Goal: Transaction & Acquisition: Purchase product/service

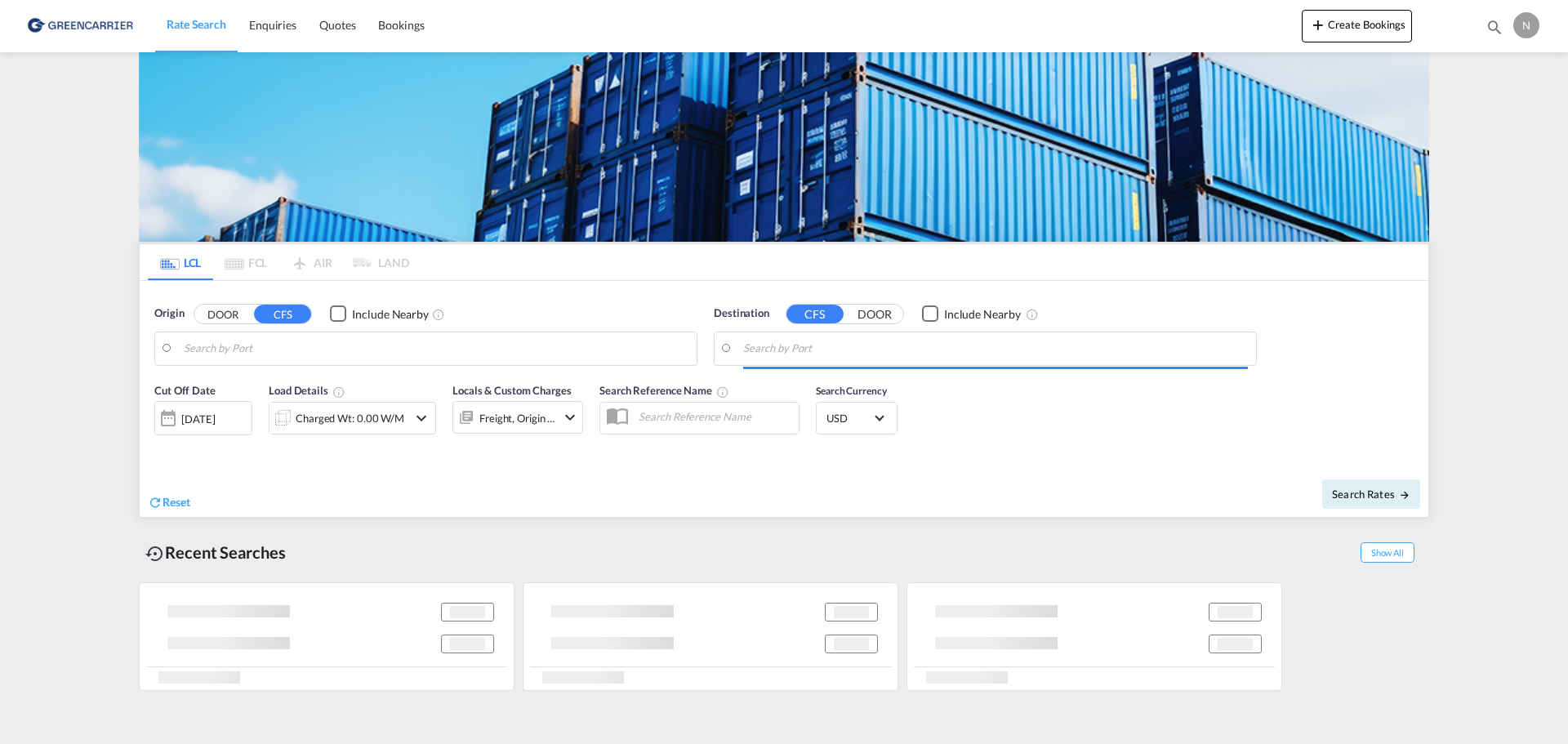
type input "DK-7550, [GEOGRAPHIC_DATA]"
type input "[GEOGRAPHIC_DATA], [GEOGRAPHIC_DATA]"
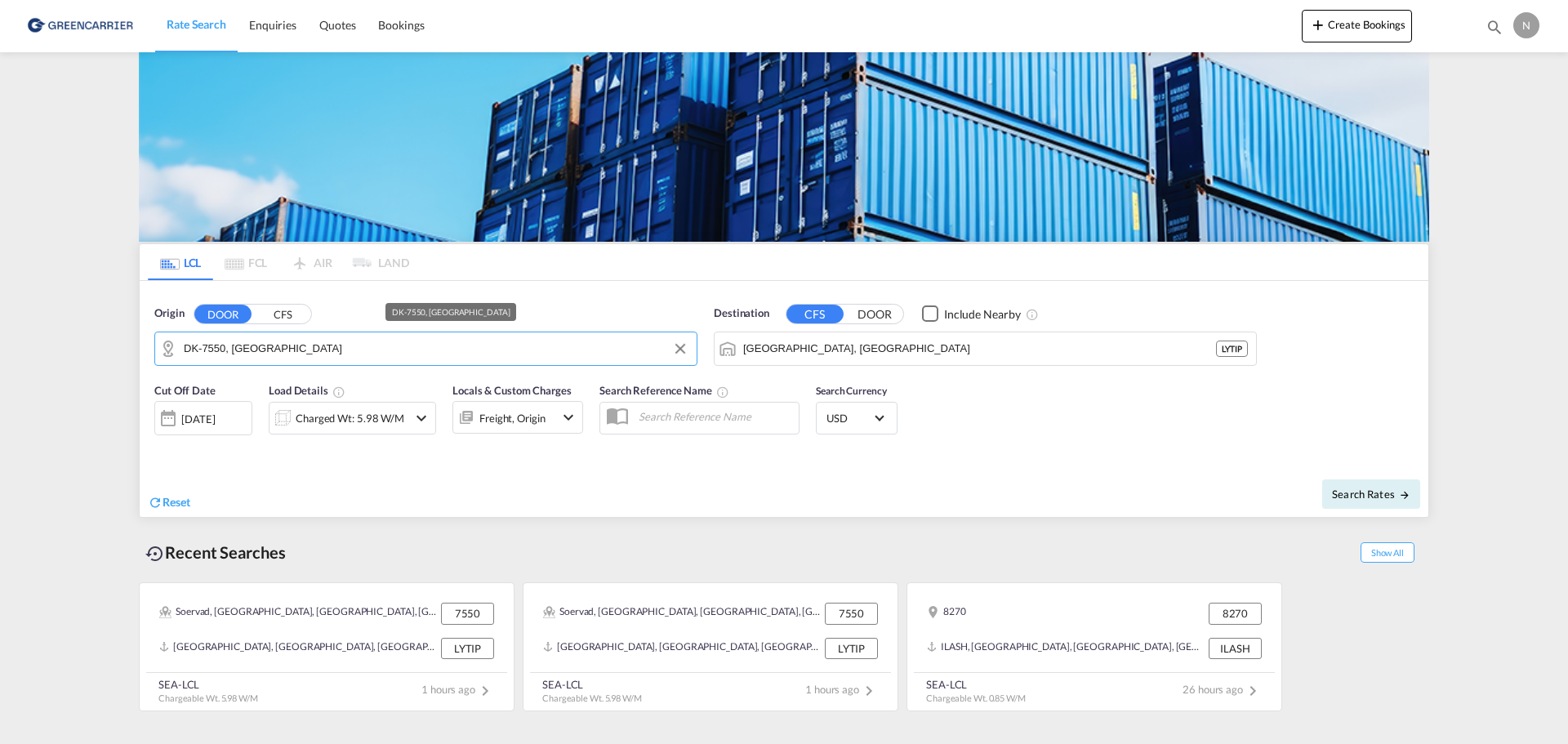
click at [314, 347] on input "DK-7550, [GEOGRAPHIC_DATA]" at bounding box center [435, 348] width 505 height 24
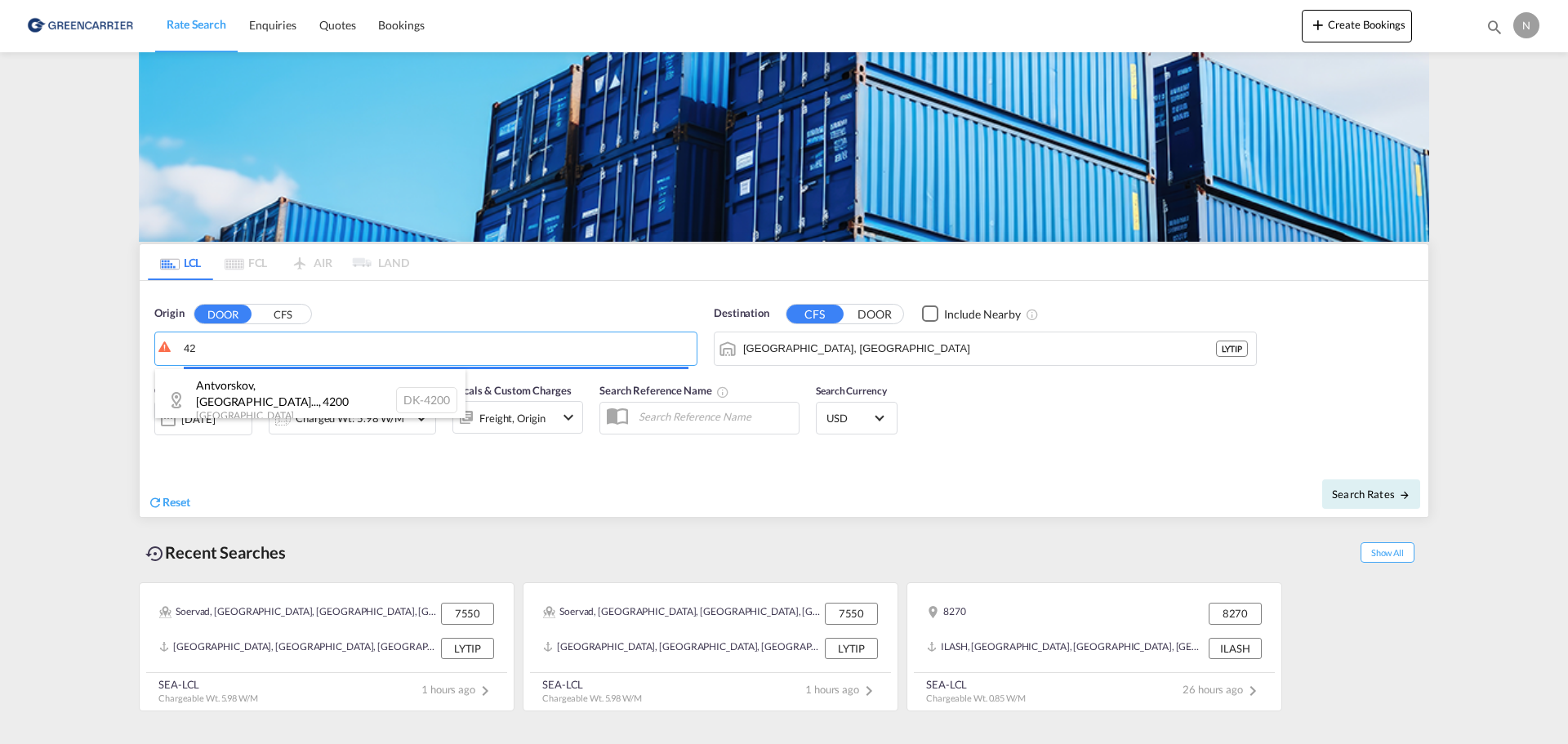
type input "4"
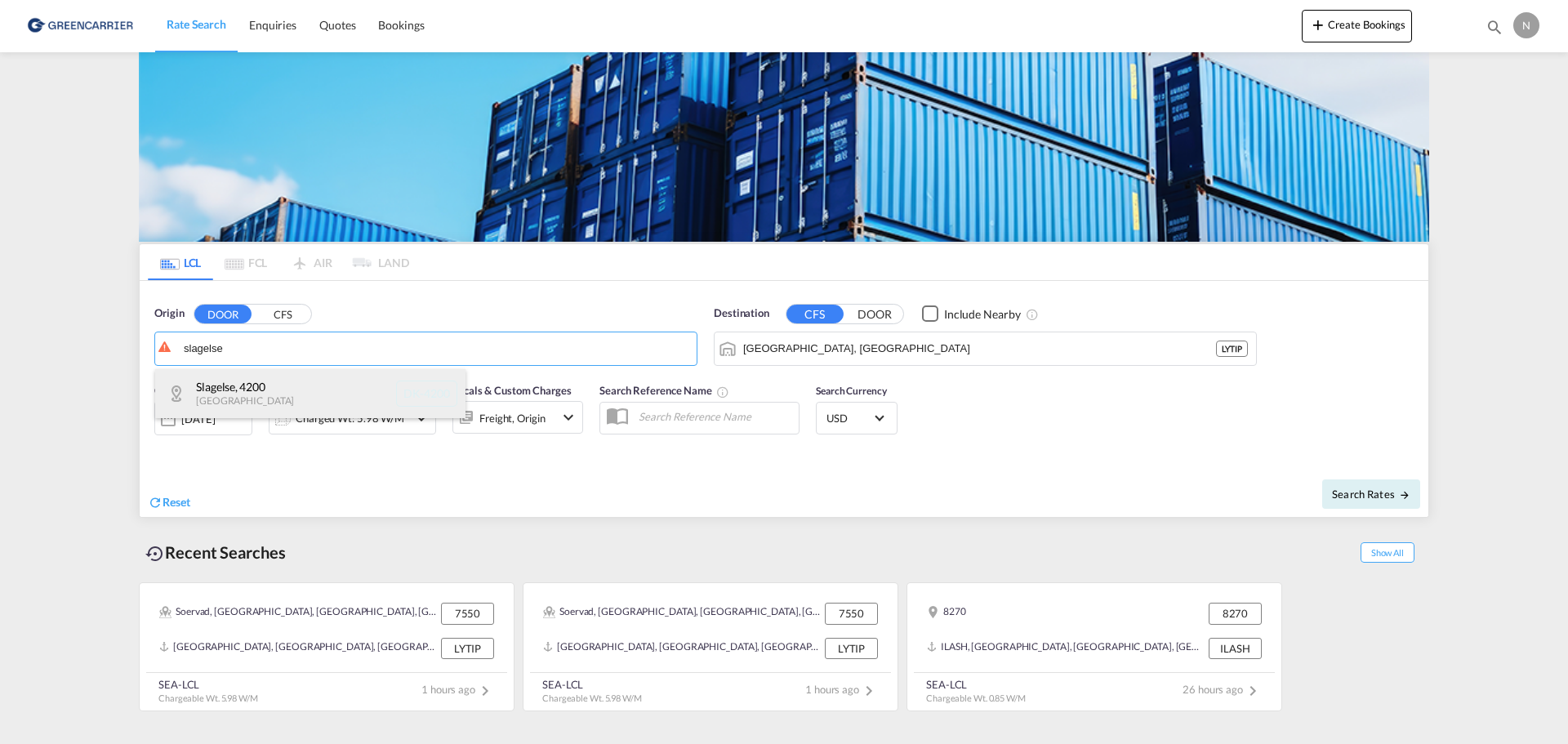
click at [255, 393] on div "[GEOGRAPHIC_DATA] , [GEOGRAPHIC_DATA] DK-4200" at bounding box center [309, 393] width 310 height 49
type input "DK-4200, [GEOGRAPHIC_DATA]"
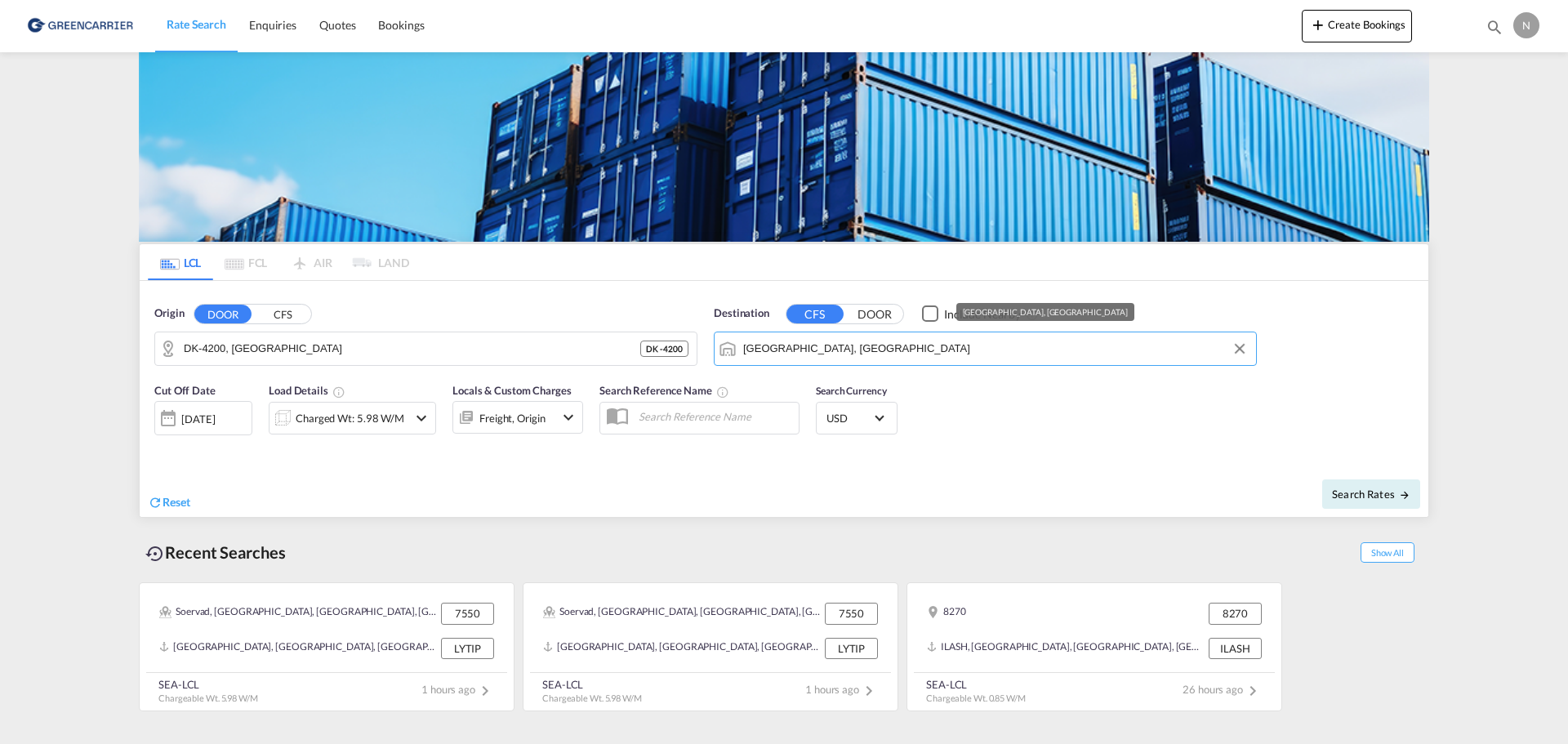
click at [893, 345] on input "[GEOGRAPHIC_DATA], [GEOGRAPHIC_DATA]" at bounding box center [995, 348] width 505 height 24
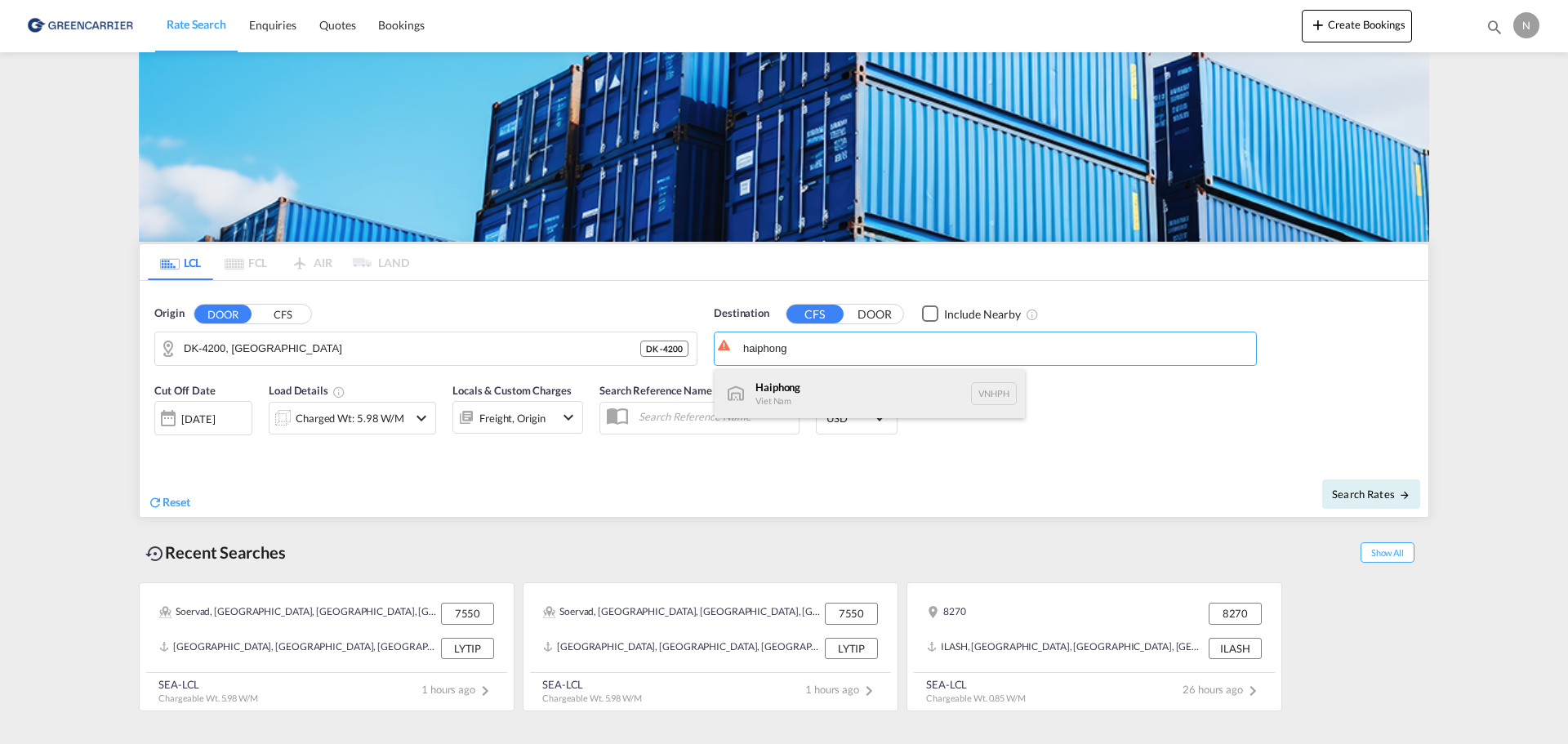
click at [785, 397] on div "Haiphong Viet Nam VNHPH" at bounding box center [869, 393] width 310 height 49
type input "Haiphong, VNHPH"
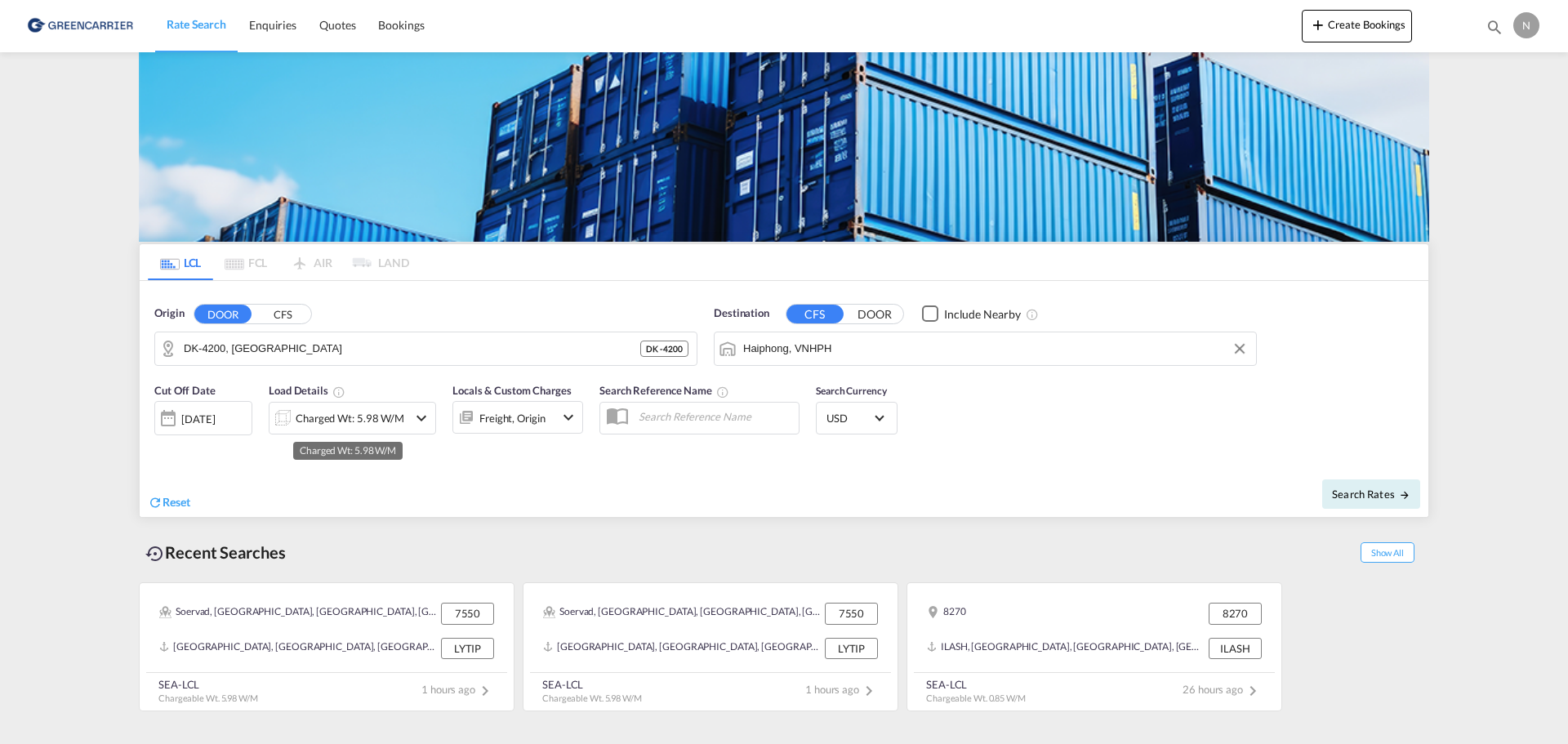
click at [336, 418] on div "Charged Wt: 5.98 W/M" at bounding box center [350, 417] width 109 height 22
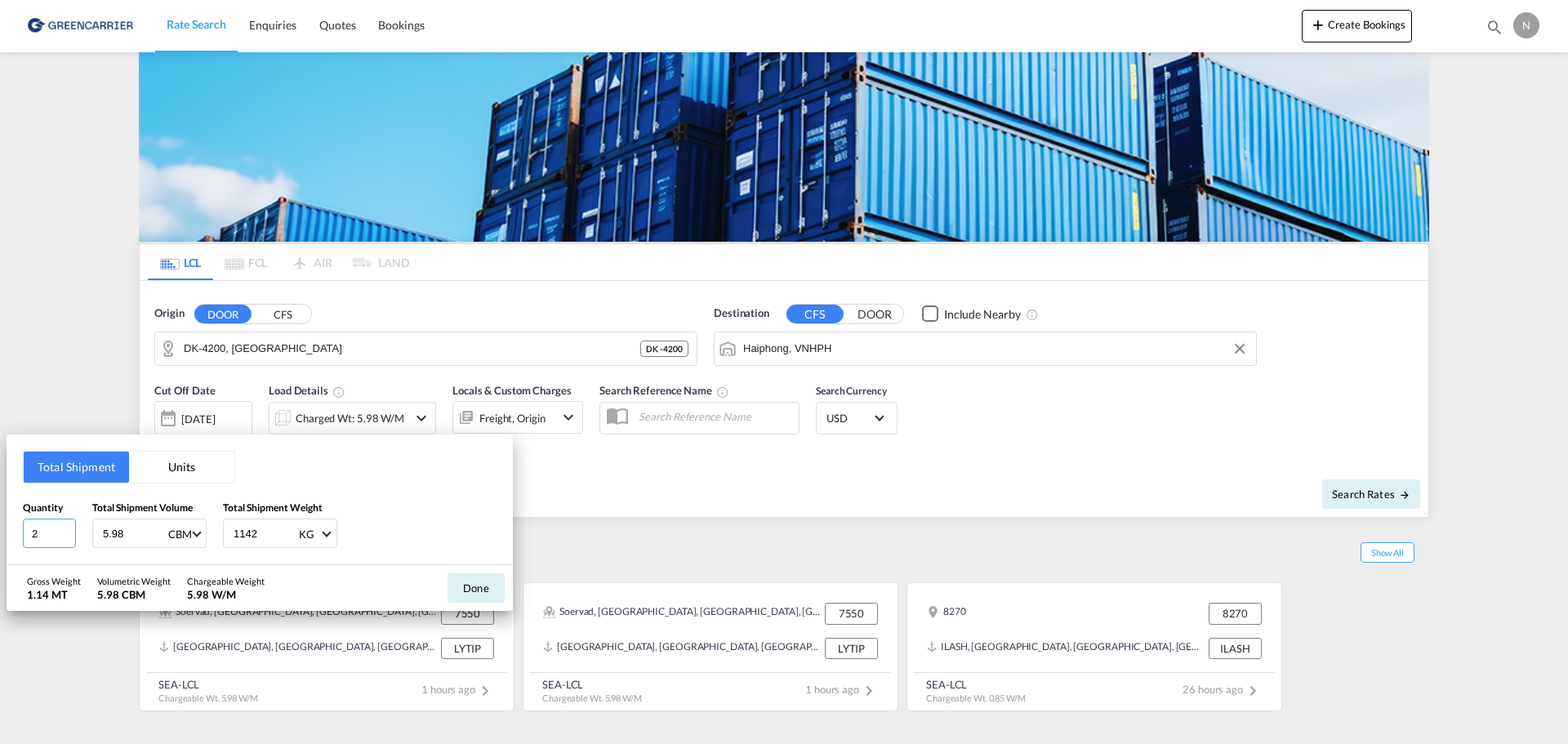
drag, startPoint x: 54, startPoint y: 532, endPoint x: -10, endPoint y: 535, distance: 64.1
click at [0, 535] on html "Rate Search Enquiries Quotes Bookings Rate Search Enquiries" at bounding box center [784, 372] width 1568 height 744
type input "16"
type input "6115"
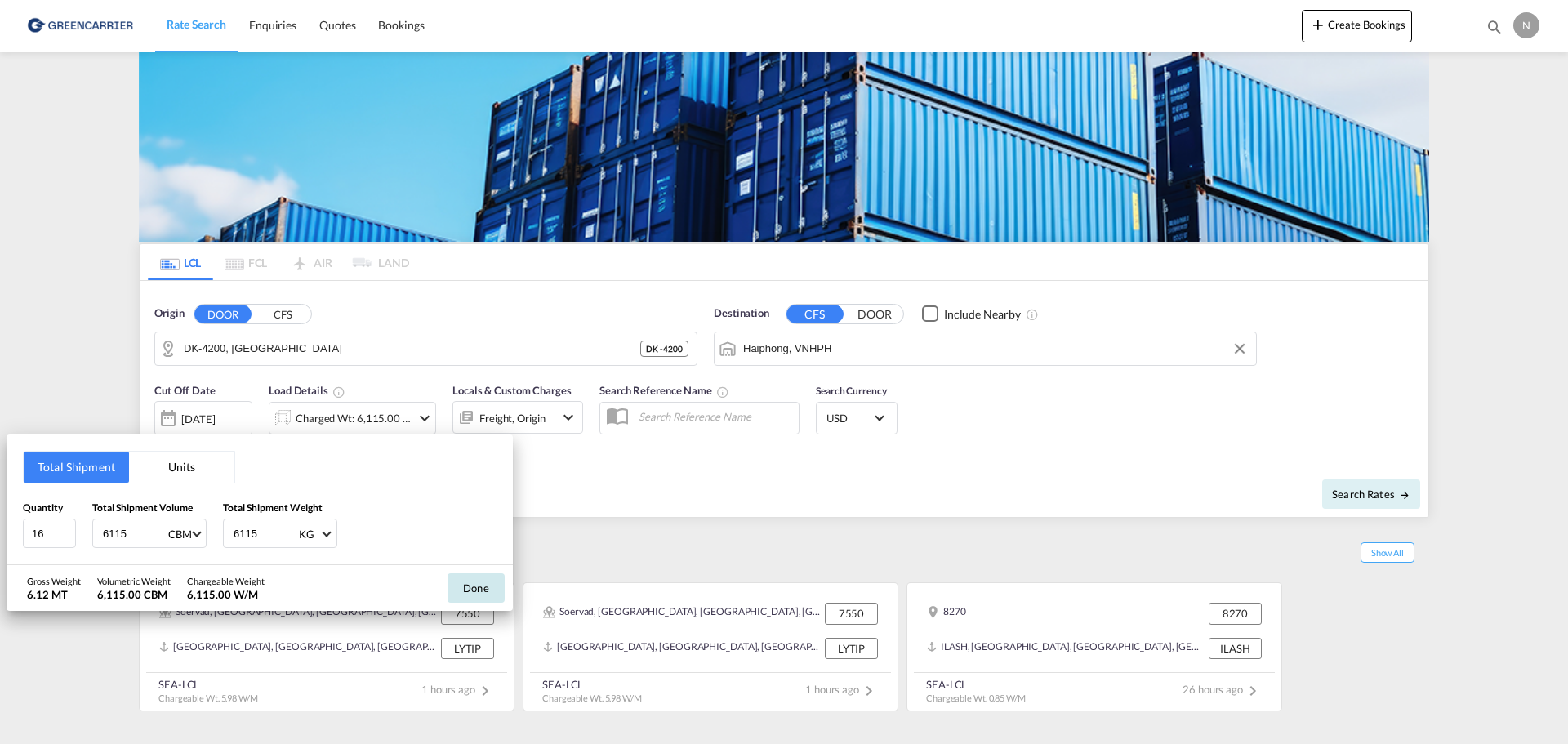
click at [470, 576] on button "Done" at bounding box center [476, 587] width 58 height 30
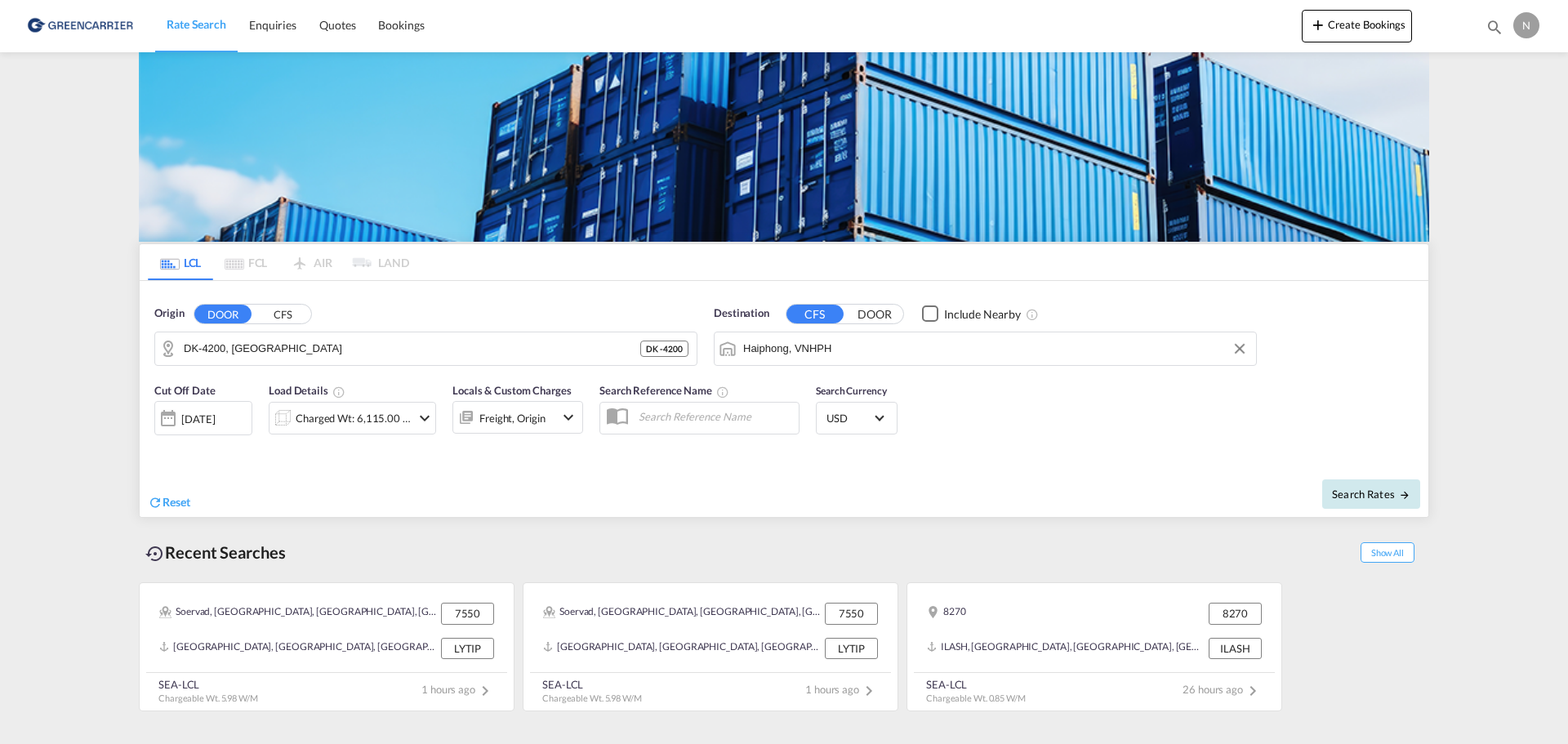
click at [1393, 498] on span "Search Rates" at bounding box center [1370, 494] width 78 height 13
type input "4200 to VNHPH / [DATE]"
